Goal: Find specific page/section: Find specific page/section

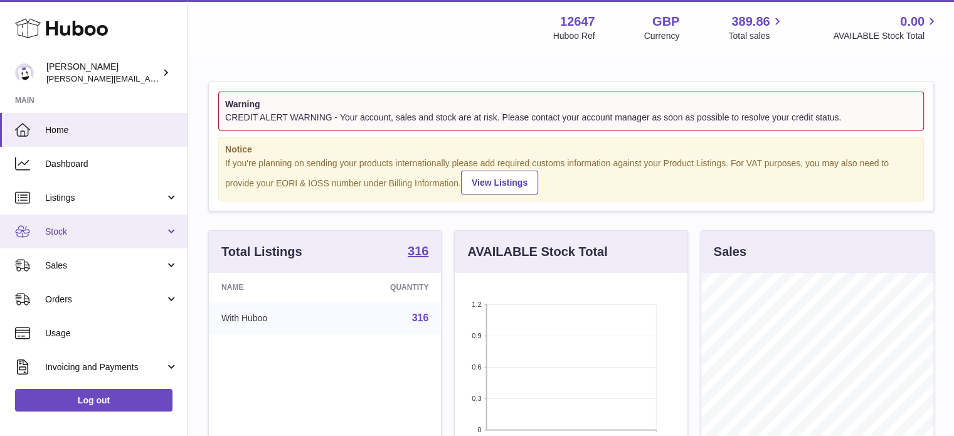
scroll to position [196, 233]
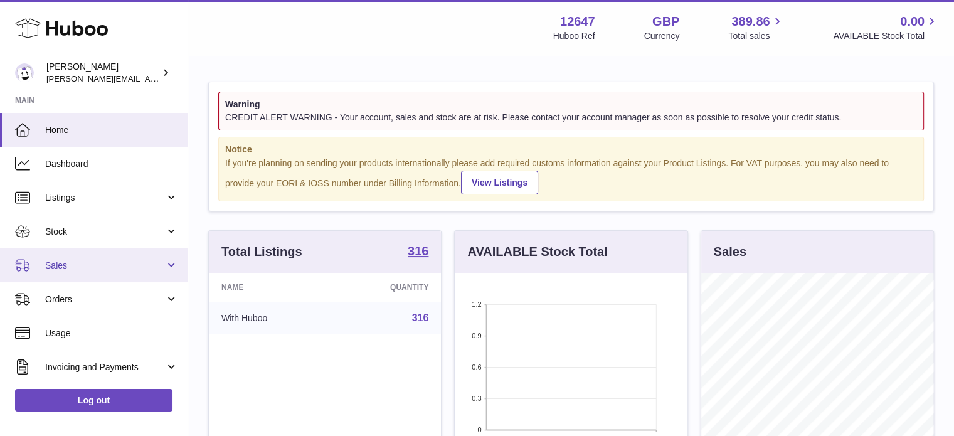
click at [84, 263] on span "Sales" at bounding box center [105, 266] width 120 height 12
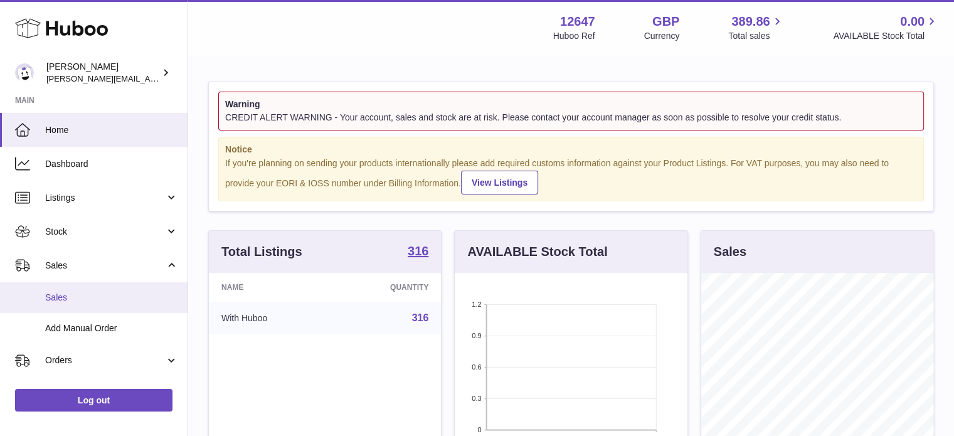
click at [75, 287] on link "Sales" at bounding box center [93, 297] width 187 height 31
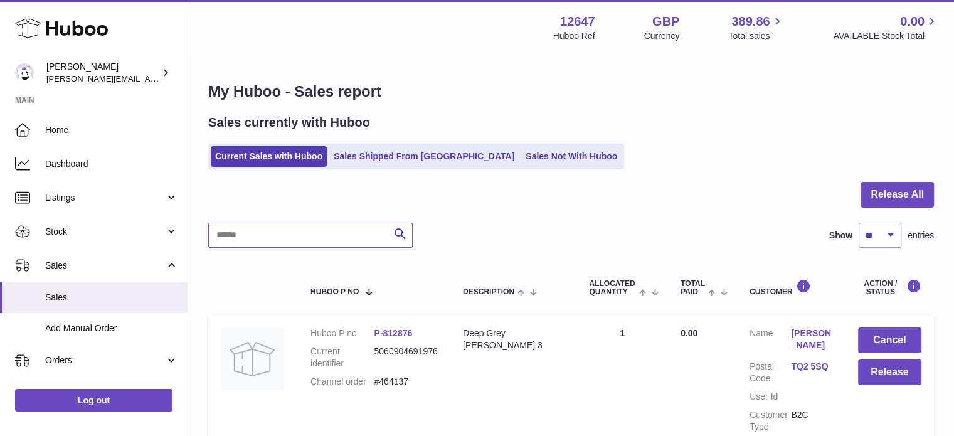
click at [283, 236] on input "text" at bounding box center [310, 235] width 204 height 25
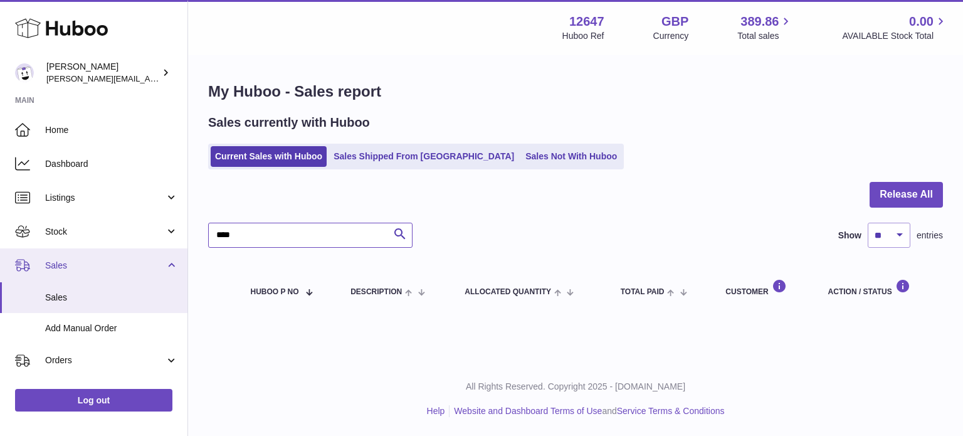
drag, startPoint x: 293, startPoint y: 234, endPoint x: 142, endPoint y: 248, distance: 151.7
click at [143, 248] on div "Huboo Pinter peter@pinter.co.uk Main Home Dashboard Listings Not with Huboo Lis…" at bounding box center [481, 218] width 963 height 436
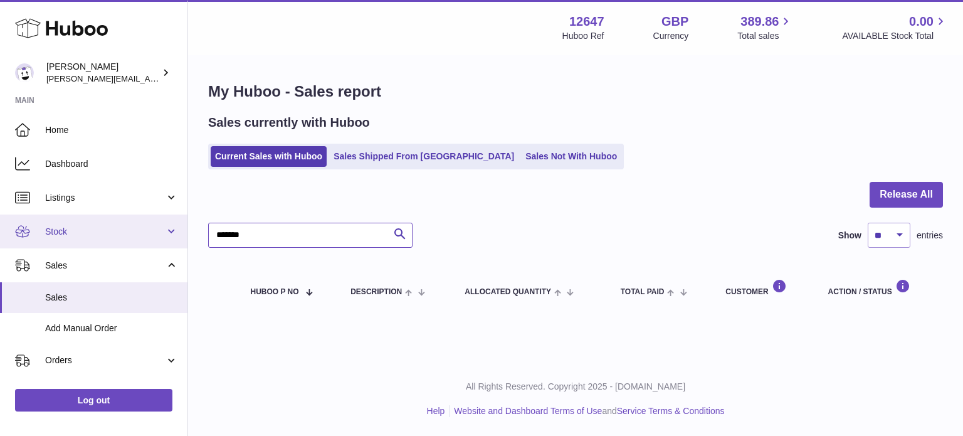
type input "*******"
click at [65, 239] on link "Stock" at bounding box center [93, 231] width 187 height 34
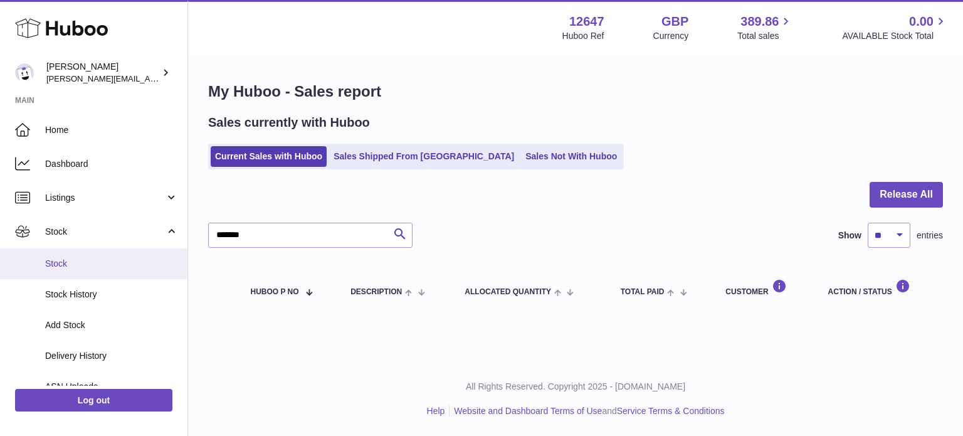
click at [68, 260] on span "Stock" at bounding box center [111, 264] width 133 height 12
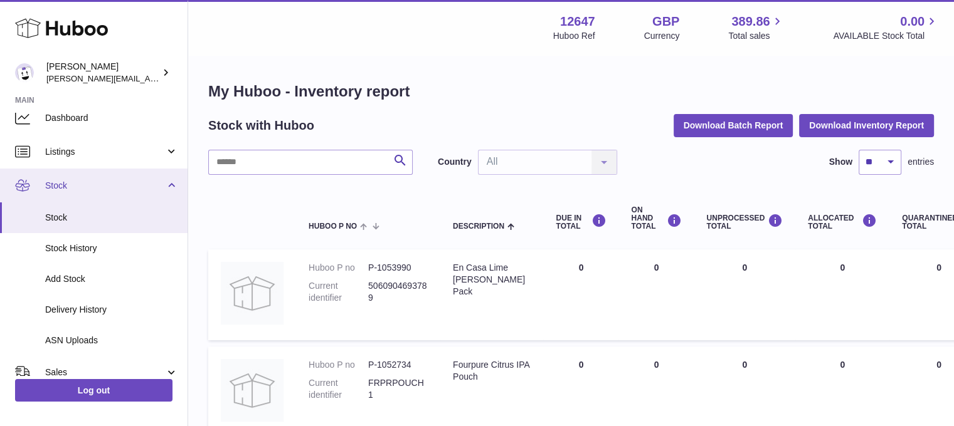
scroll to position [63, 0]
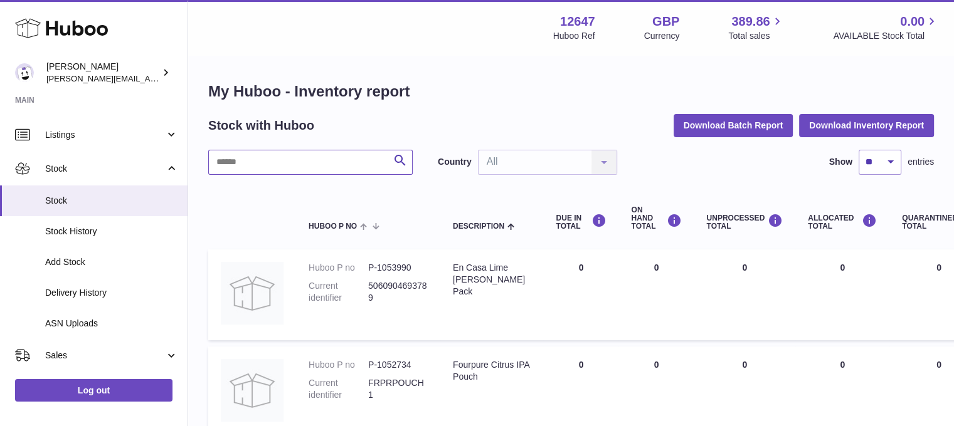
click at [244, 152] on input "text" at bounding box center [310, 162] width 204 height 25
click at [65, 137] on span "Listings" at bounding box center [105, 135] width 120 height 12
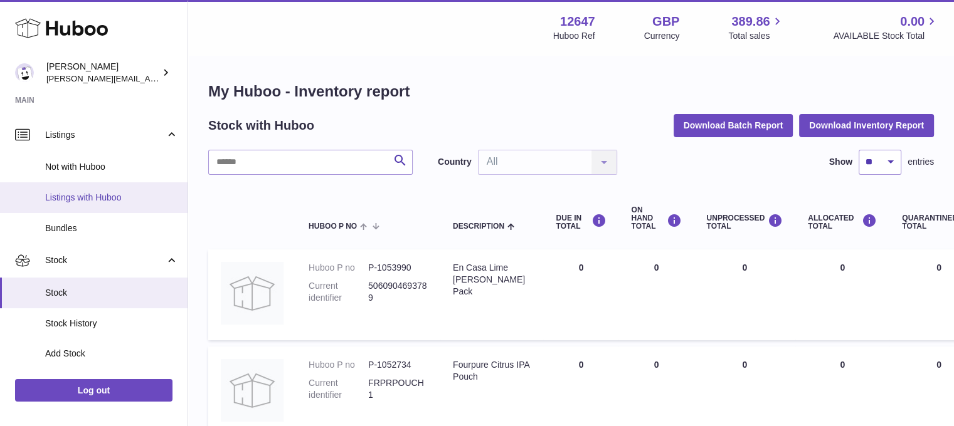
click at [80, 199] on span "Listings with Huboo" at bounding box center [111, 198] width 133 height 12
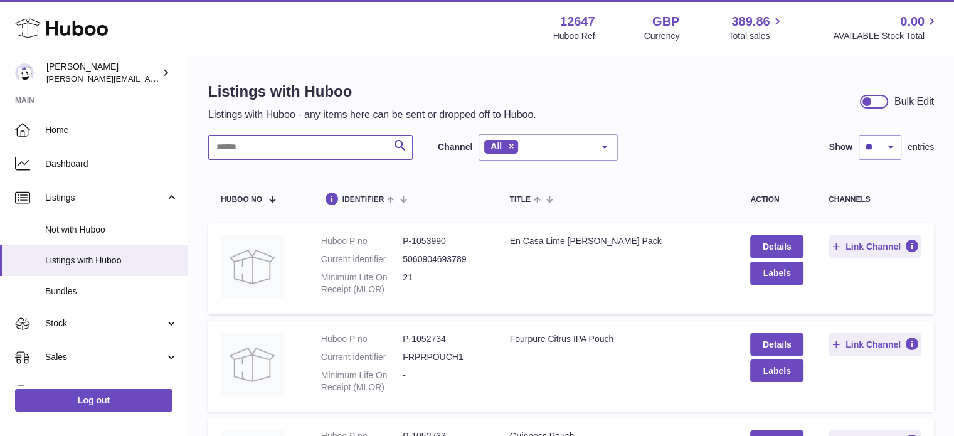
click at [251, 140] on input "text" at bounding box center [310, 147] width 204 height 25
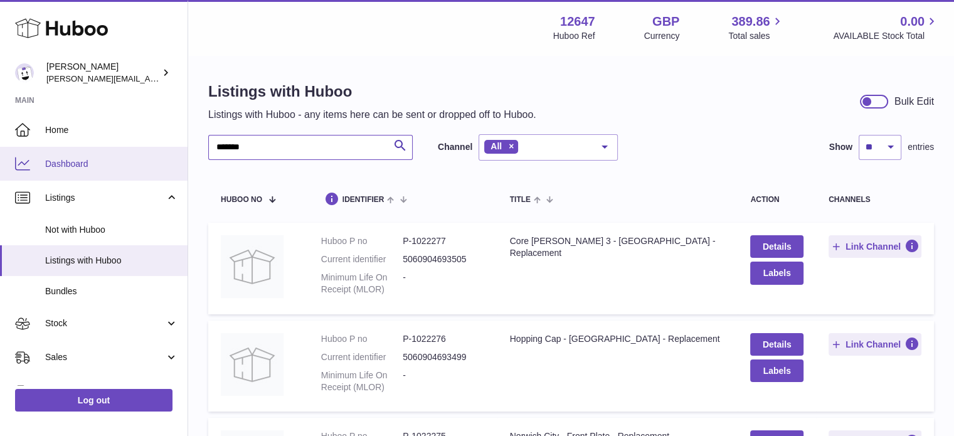
drag, startPoint x: 266, startPoint y: 147, endPoint x: 130, endPoint y: 149, distance: 135.4
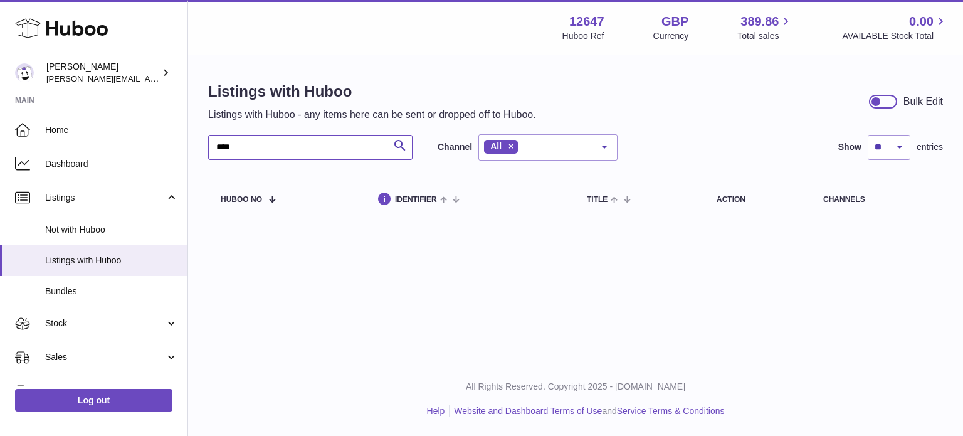
type input "****"
